Goal: Information Seeking & Learning: Learn about a topic

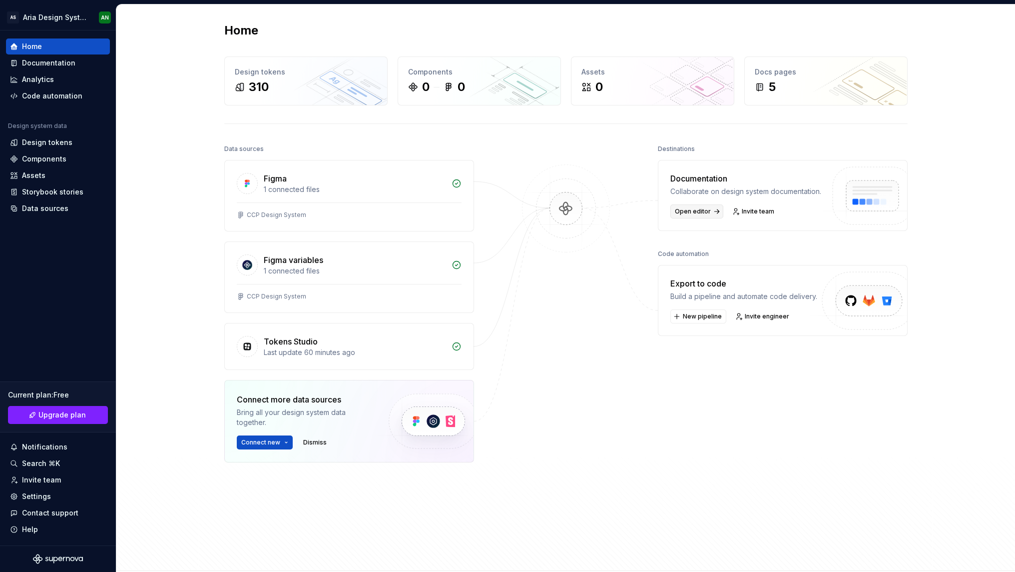
click at [693, 215] on span "Open editor" at bounding box center [693, 211] width 36 height 8
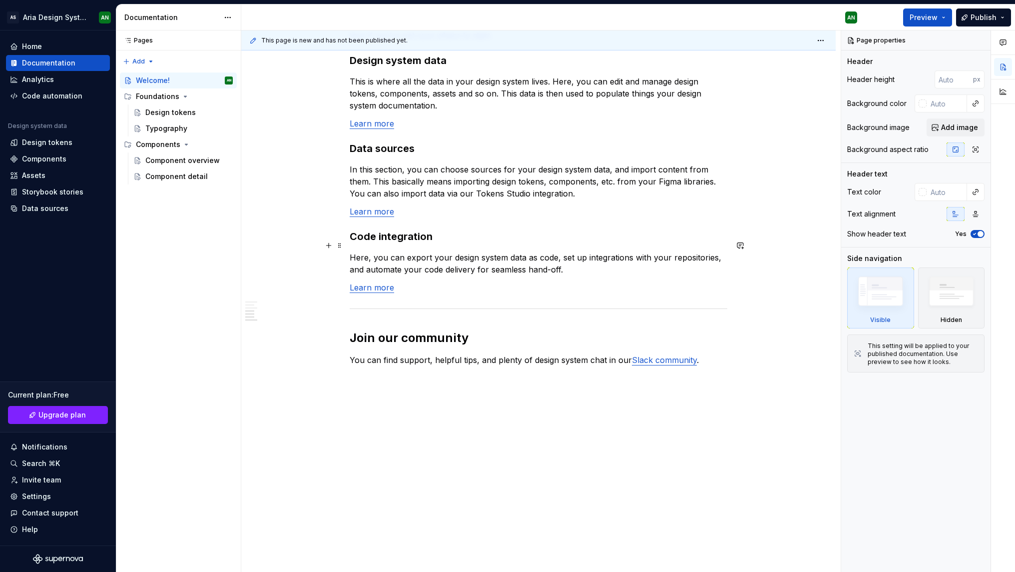
scroll to position [726, 0]
click at [159, 128] on div "Typography" at bounding box center [166, 128] width 42 height 10
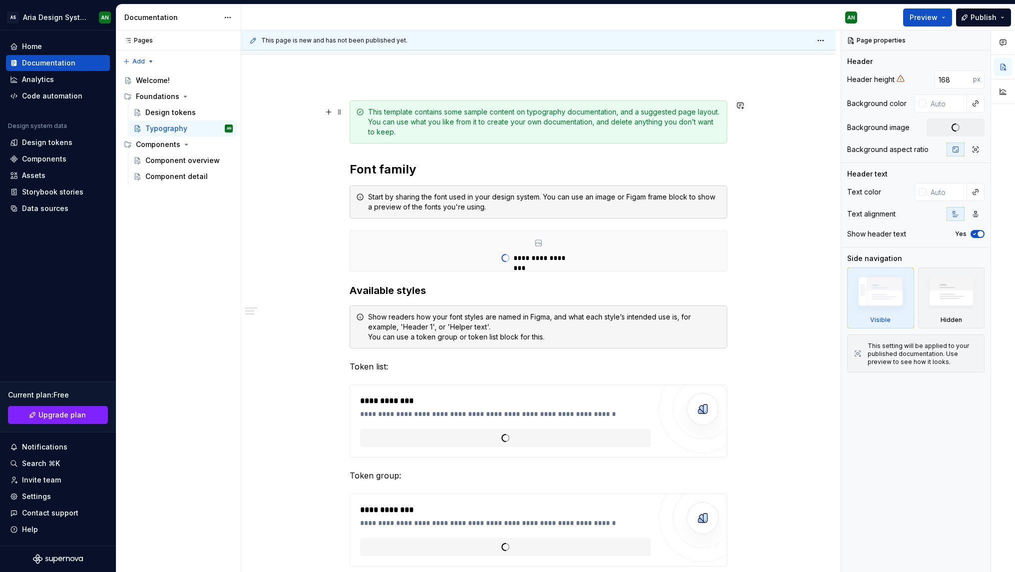
scroll to position [102, 0]
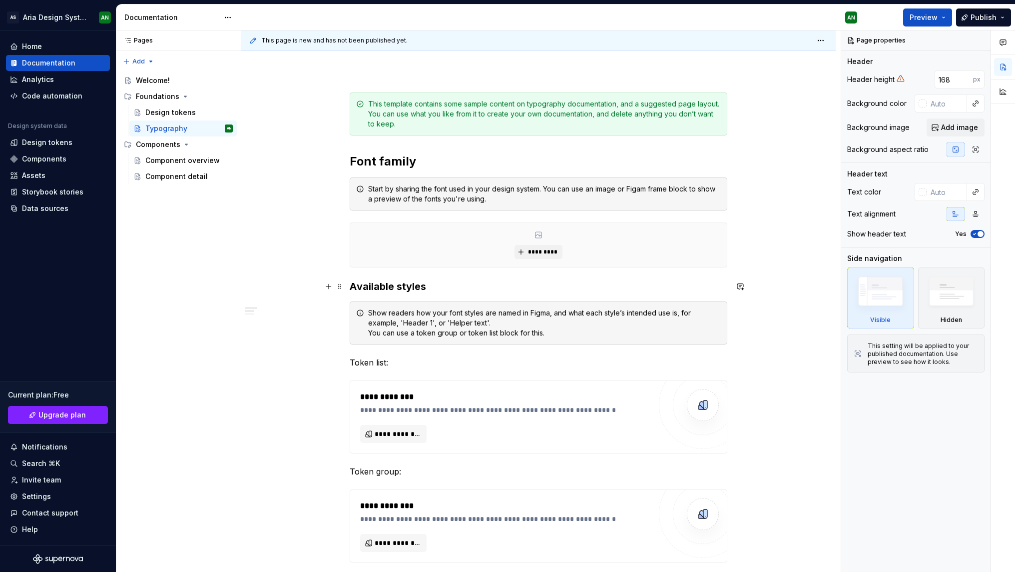
type textarea "*"
